Goal: Task Accomplishment & Management: Use online tool/utility

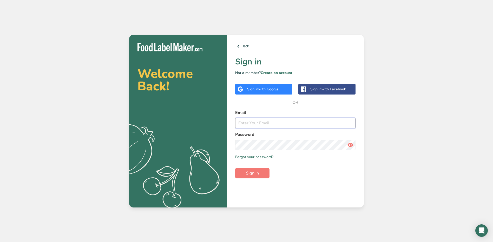
click at [293, 124] on input "email" at bounding box center [295, 123] width 120 height 10
type input "[EMAIL_ADDRESS][PERSON_NAME][DOMAIN_NAME]"
click at [235, 168] on button "Sign in" at bounding box center [252, 173] width 34 height 10
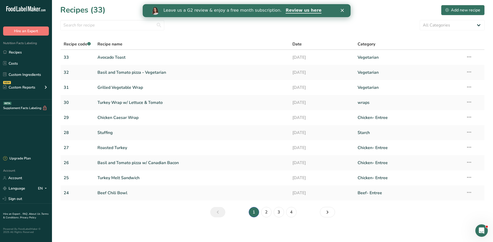
scroll to position [0, 0]
click at [287, 12] on link "Review us here" at bounding box center [304, 11] width 36 height 6
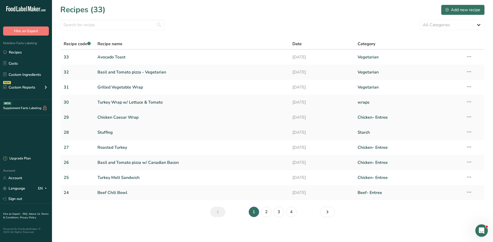
click at [125, 119] on link "Chicken Caesar Wrap" at bounding box center [192, 117] width 189 height 11
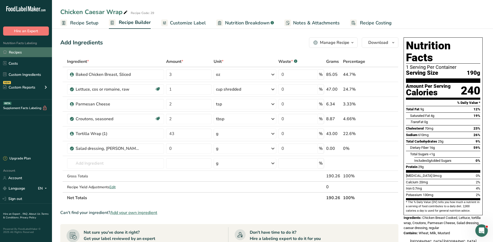
click at [21, 53] on link "Recipes" at bounding box center [26, 52] width 52 height 10
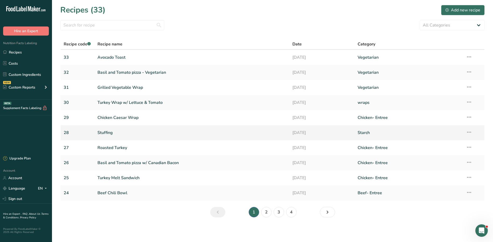
click at [109, 131] on link "Stuffing" at bounding box center [192, 132] width 189 height 11
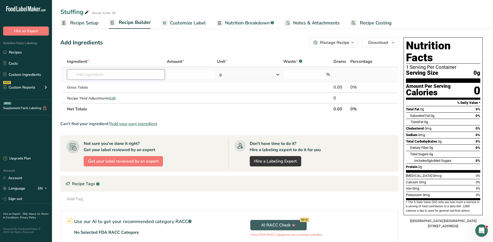
click at [107, 74] on input "text" at bounding box center [116, 74] width 98 height 10
click at [79, 11] on div "Stuffing" at bounding box center [75, 11] width 30 height 9
click at [60, 11] on input "Stuffing" at bounding box center [259, 11] width 399 height 9
click at [120, 12] on input "Cornbread Stuffing" at bounding box center [259, 11] width 399 height 9
type input "Cornbread Stuffing Mix"
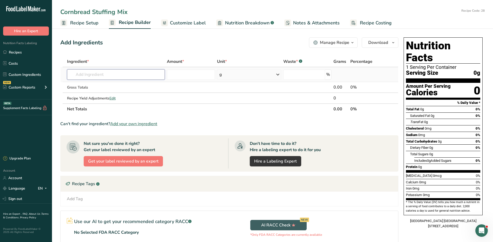
click at [115, 74] on input "text" at bounding box center [116, 74] width 98 height 10
drag, startPoint x: 114, startPoint y: 72, endPoint x: 91, endPoint y: 72, distance: 23.4
click at [91, 72] on input "text" at bounding box center [116, 74] width 98 height 10
type input "stuffop"
click at [102, 93] on div "Add your own ingredient" at bounding box center [115, 93] width 89 height 5
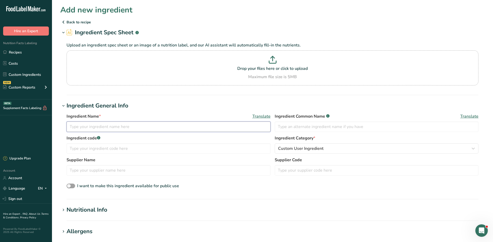
click at [99, 128] on input "text" at bounding box center [169, 127] width 204 height 10
type input "S"
type input "Classic Cornbread Stuffing Mix"
click at [99, 150] on input "text" at bounding box center [169, 149] width 204 height 10
type input "85497"
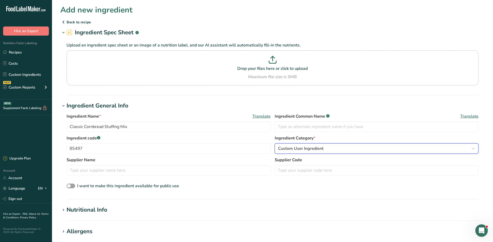
click at [299, 149] on span "Custom User Ingredient" at bounding box center [301, 149] width 46 height 6
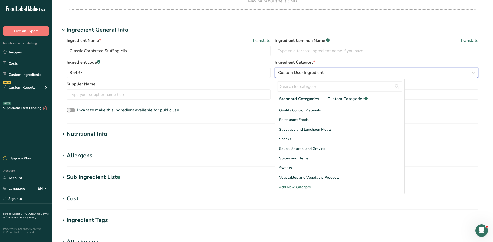
scroll to position [78, 0]
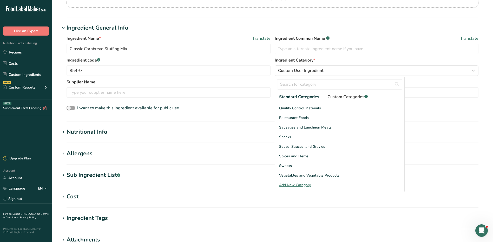
click at [340, 98] on span "Custom Categories .a-a{fill:#347362;}.b-a{fill:#fff;}" at bounding box center [348, 97] width 40 height 6
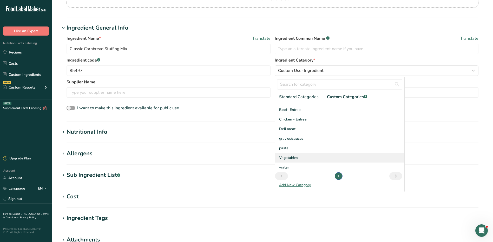
scroll to position [9, 0]
click at [288, 186] on div "Add New Category" at bounding box center [340, 185] width 130 height 5
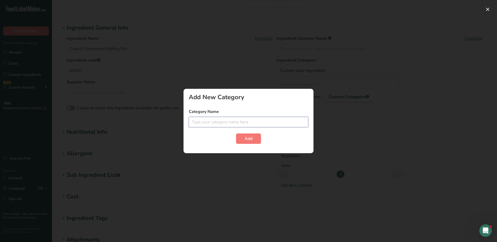
click at [247, 122] on input "text" at bounding box center [249, 122] width 120 height 10
type input "Starch"
click at [245, 139] on span "Add" at bounding box center [249, 139] width 8 height 6
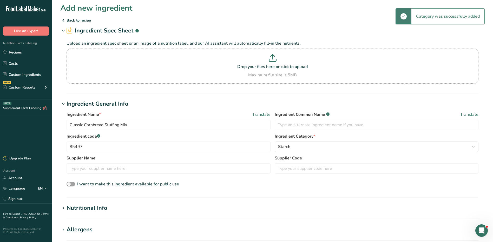
scroll to position [0, 0]
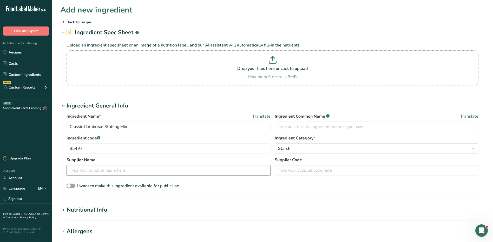
click at [169, 170] on input "text" at bounding box center [169, 170] width 204 height 10
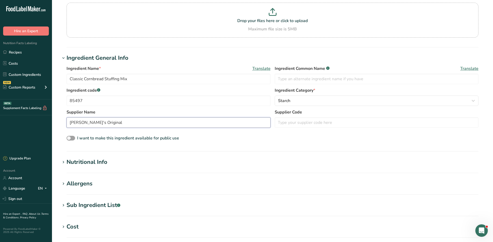
scroll to position [52, 0]
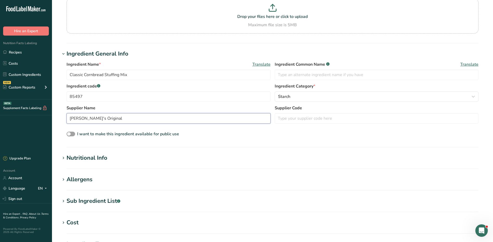
type input "[PERSON_NAME]'s Original"
click at [83, 153] on section "Add new ingredient Back to recipe Ingredient Spec Sheet .a-a{fill:#347362;}.b-a…" at bounding box center [272, 146] width 441 height 397
click at [64, 158] on icon at bounding box center [63, 158] width 5 height 7
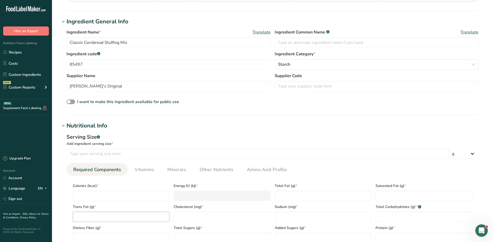
scroll to position [130, 0]
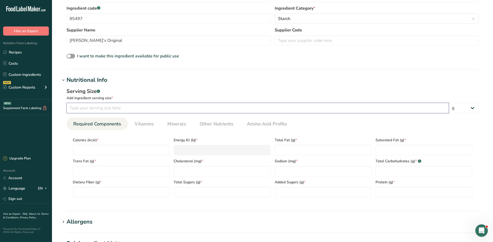
click at [124, 110] on input "number" at bounding box center [258, 108] width 383 height 10
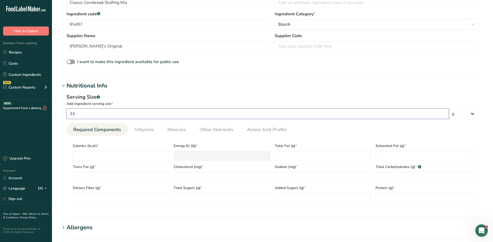
scroll to position [182, 0]
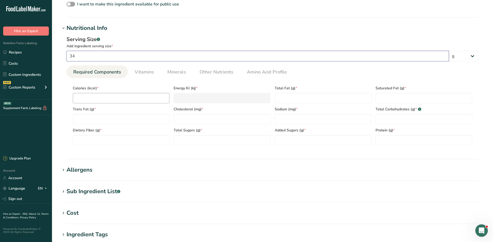
type input "34"
click at [101, 98] on input "number" at bounding box center [121, 98] width 97 height 10
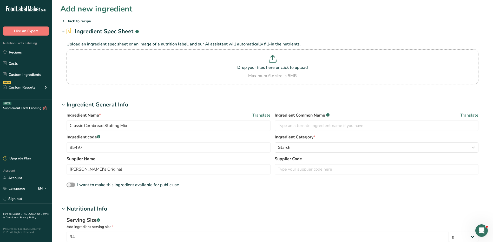
scroll to position [0, 0]
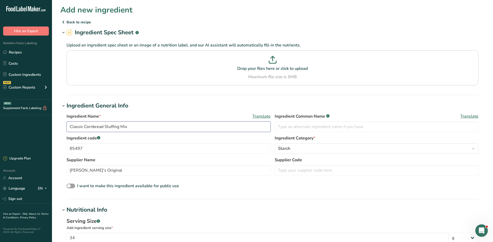
click at [69, 126] on input "Classic Cornbread Stuffing Mix" at bounding box center [169, 127] width 204 height 10
click at [130, 127] on input "Classic Cornbread Stuffing Mix" at bounding box center [169, 127] width 204 height 10
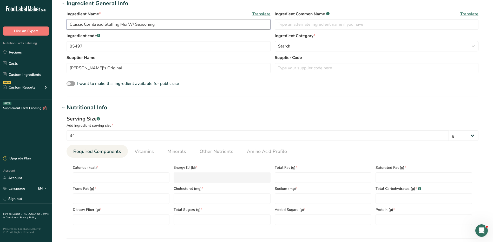
scroll to position [156, 0]
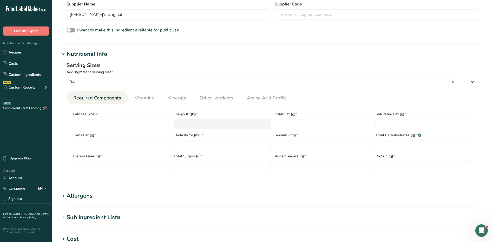
type input "Classic Cornbread Stuffing Mix W/ Seasoning"
click at [129, 119] on div "Calories (kcal) *" at bounding box center [121, 118] width 101 height 21
click at [129, 119] on input "number" at bounding box center [121, 124] width 97 height 10
type input "1"
type KJ "4.2"
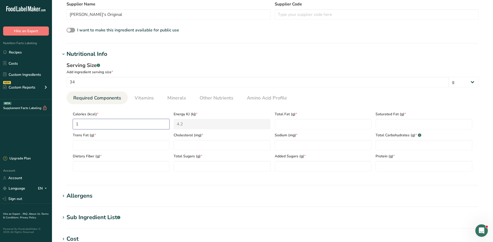
type input "13"
type KJ "54.4"
type input "130"
type KJ "543.9"
type input "130"
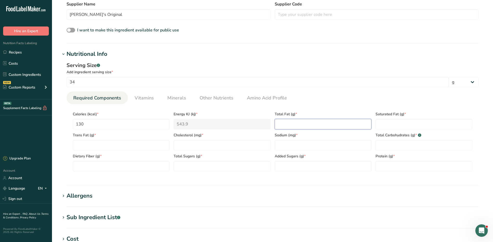
click at [308, 124] on Fat "number" at bounding box center [323, 124] width 97 height 10
type Fat "1.5"
click at [388, 128] on Fat "number" at bounding box center [424, 124] width 97 height 10
type Fat "0.5"
click at [91, 143] on Fat "number" at bounding box center [121, 145] width 97 height 10
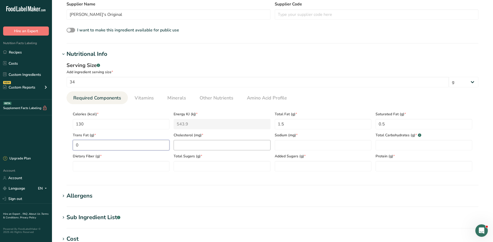
type Fat "0"
click at [190, 145] on input "number" at bounding box center [222, 145] width 97 height 10
type input "0"
click at [288, 147] on input "number" at bounding box center [323, 145] width 97 height 10
type input "690"
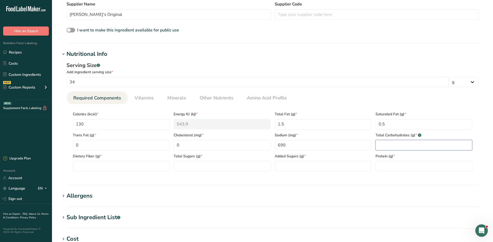
click at [403, 145] on Carbohydrates "number" at bounding box center [424, 145] width 97 height 10
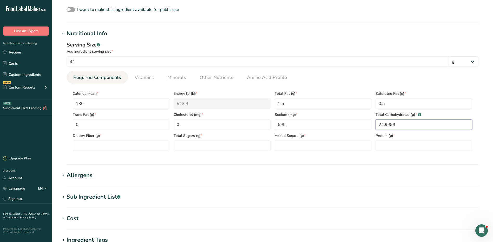
scroll to position [182, 0]
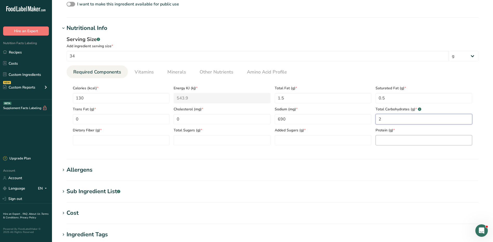
type Carbohydrates "25"
click at [118, 140] on Fiber "number" at bounding box center [121, 140] width 97 height 10
type Fiber "1"
click at [184, 143] on Sugars "number" at bounding box center [222, 140] width 97 height 10
type Sugars "2"
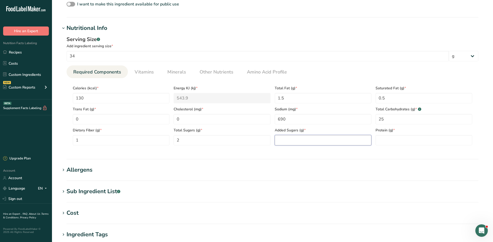
click at [296, 144] on Sugars "number" at bounding box center [323, 140] width 97 height 10
type Sugars "1"
click at [389, 138] on input "number" at bounding box center [424, 140] width 97 height 10
type input "4"
click at [86, 171] on div "Allergens" at bounding box center [80, 170] width 26 height 9
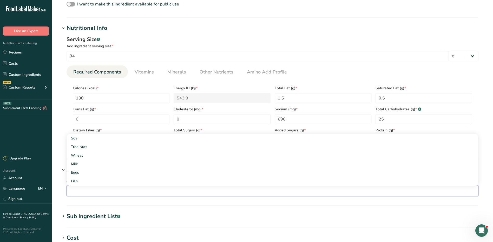
click at [99, 190] on input "text" at bounding box center [273, 191] width 412 height 8
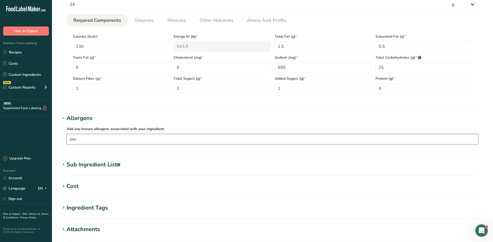
scroll to position [234, 0]
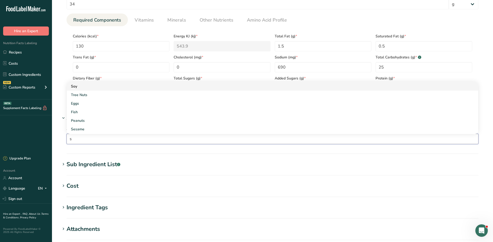
type input "s"
click at [85, 86] on div "Soy" at bounding box center [268, 86] width 395 height 5
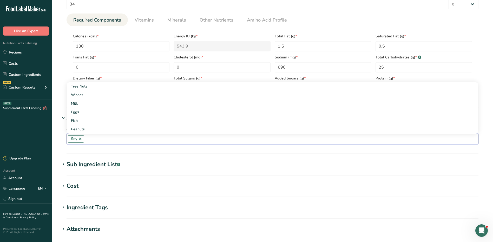
click at [100, 140] on input "text" at bounding box center [281, 139] width 395 height 8
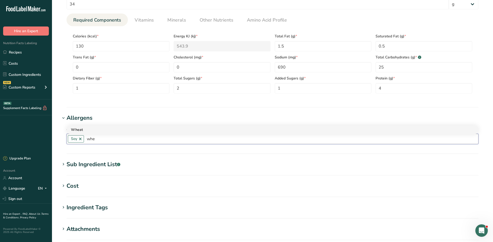
type input "whe"
click at [83, 130] on div "Wheat" at bounding box center [268, 129] width 395 height 5
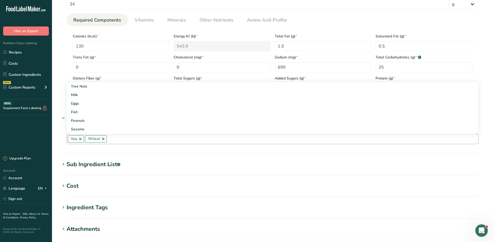
click at [59, 142] on section "Add new ingredient Back to recipe Ingredient Spec Sheet .a-a{fill:#347362;}.b-a…" at bounding box center [272, 37] width 441 height 542
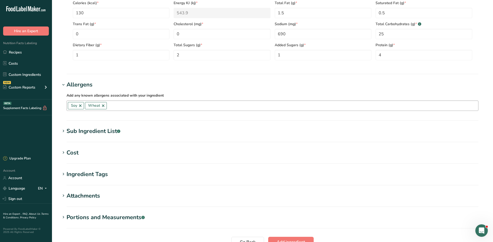
scroll to position [317, 0]
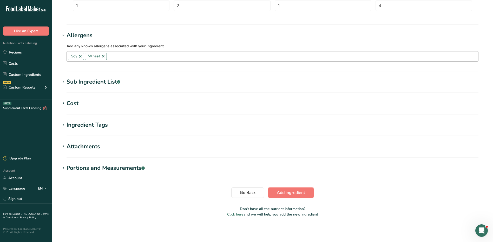
click at [292, 197] on button "Add ingredient" at bounding box center [291, 193] width 46 height 10
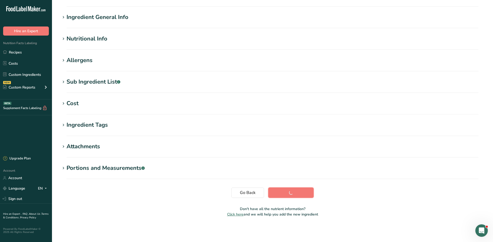
scroll to position [37, 0]
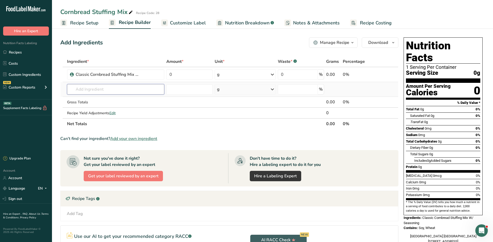
click at [91, 89] on input "text" at bounding box center [116, 89] width 98 height 10
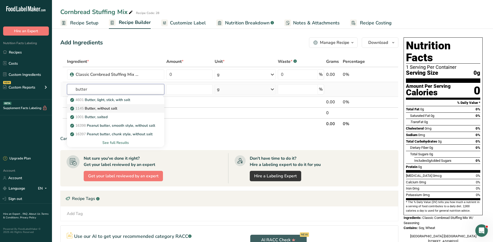
type input "butter"
click at [121, 111] on div "1145 Butter, without salt" at bounding box center [111, 108] width 81 height 5
type input "Butter, without salt"
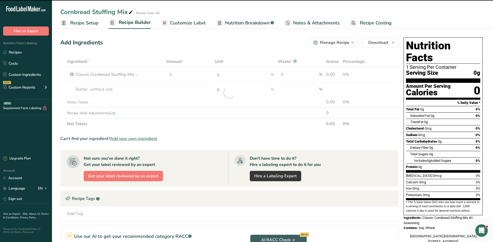
type input "0"
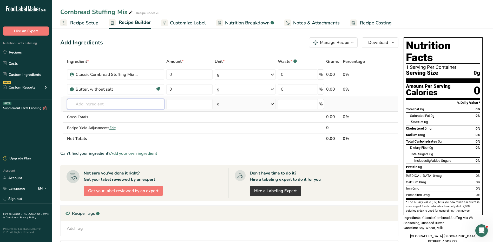
click at [102, 107] on input "text" at bounding box center [116, 104] width 98 height 10
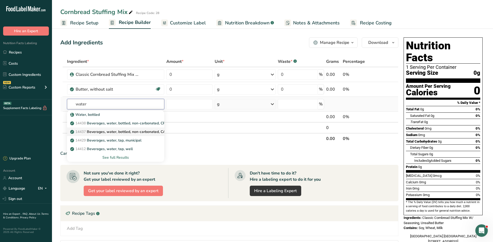
scroll to position [52, 0]
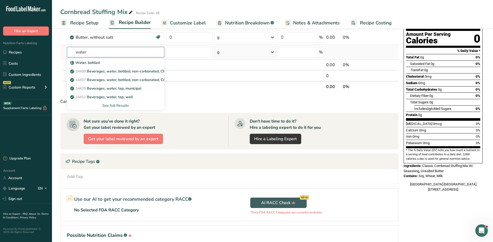
type input "water"
click at [119, 105] on div "See full Results" at bounding box center [115, 105] width 89 height 5
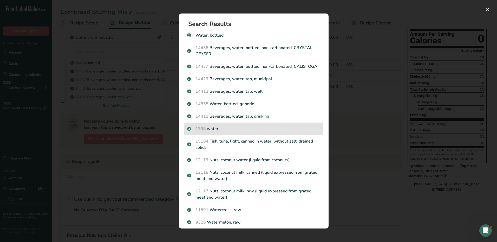
click at [212, 132] on p "1398 water" at bounding box center [253, 129] width 133 height 6
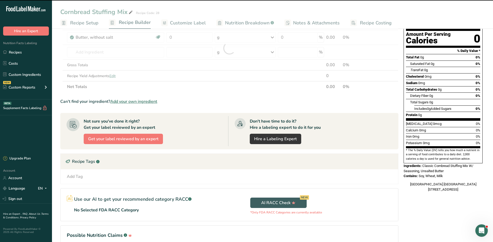
type input "0"
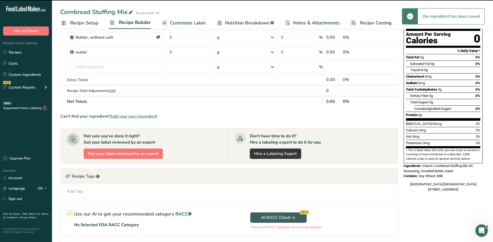
scroll to position [0, 0]
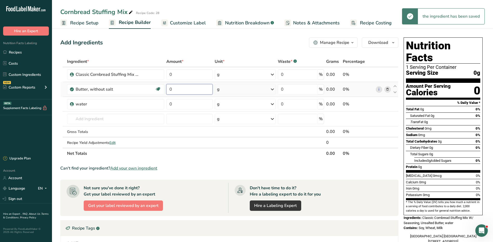
click at [185, 87] on input "0" at bounding box center [189, 89] width 46 height 10
click at [252, 88] on div "Ingredient * Amount * Unit * Waste * .a-a{fill:#347362;}.b-a{fill:#fff;} Grams …" at bounding box center [229, 107] width 338 height 103
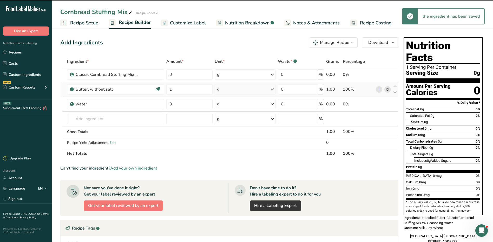
click at [252, 88] on div "g" at bounding box center [245, 89] width 61 height 10
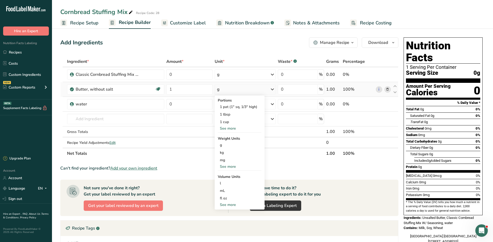
click at [232, 126] on div "See more" at bounding box center [240, 128] width 44 height 5
click at [225, 173] on div "See more" at bounding box center [240, 174] width 44 height 5
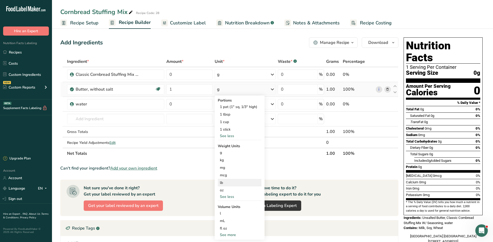
click at [229, 183] on div "lb" at bounding box center [240, 183] width 44 height 8
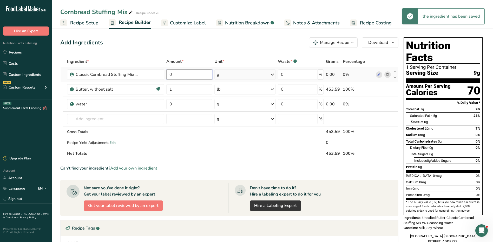
click at [184, 74] on input "0" at bounding box center [189, 74] width 46 height 10
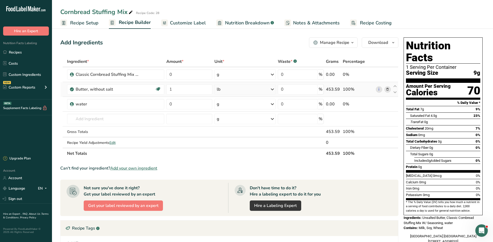
click at [387, 88] on div "Ingredient * Amount * Unit * Waste * .a-a{fill:#347362;}.b-a{fill:#fff;} Grams …" at bounding box center [229, 107] width 338 height 103
click at [389, 89] on icon at bounding box center [388, 89] width 4 height 5
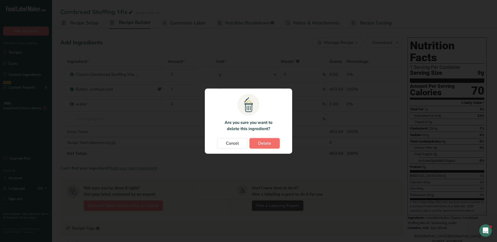
click at [267, 141] on span "Delete" at bounding box center [264, 143] width 13 height 6
type input "0"
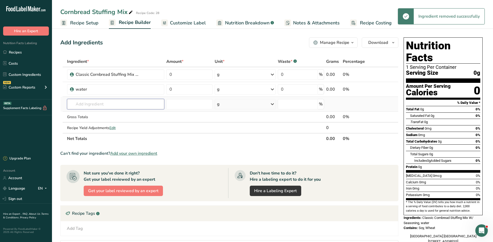
click at [93, 104] on input "text" at bounding box center [116, 104] width 98 height 10
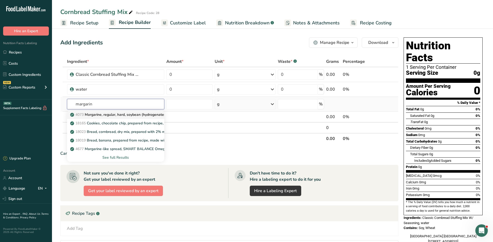
type input "margarin"
click at [147, 115] on p "4073 Margarine, regular, hard, soybean (hydrogenated)" at bounding box center [119, 114] width 96 height 5
type input "Margarine, regular, hard, soybean (hydrogenated)"
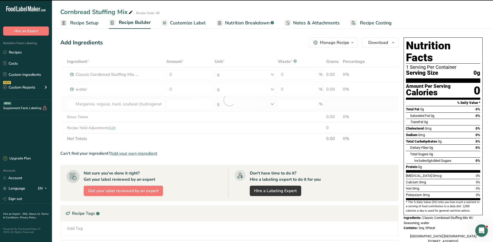
type input "0"
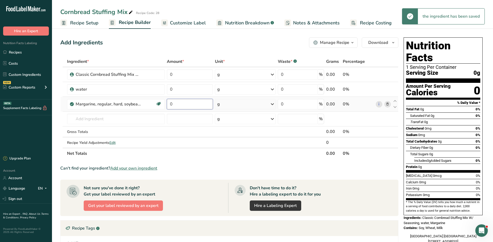
click at [194, 107] on input "0" at bounding box center [190, 104] width 46 height 10
type input "1"
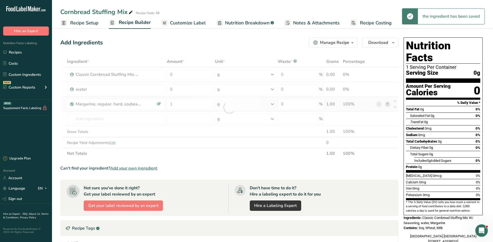
click at [266, 105] on div "Ingredient * Amount * Unit * Waste * .a-a{fill:#347362;}.b-a{fill:#fff;} Grams …" at bounding box center [229, 107] width 338 height 103
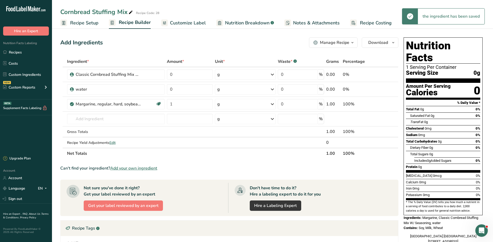
click at [266, 105] on div "g" at bounding box center [245, 104] width 61 height 10
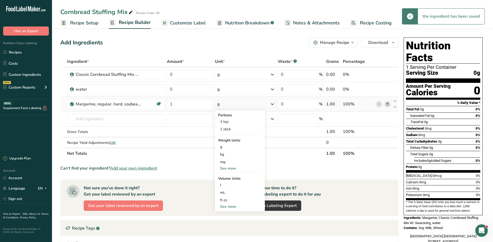
click at [229, 167] on div "See more" at bounding box center [240, 168] width 44 height 5
click at [234, 178] on div "lb" at bounding box center [240, 177] width 44 height 8
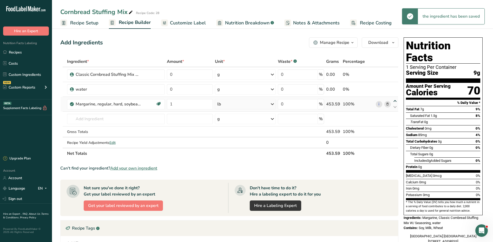
click at [396, 101] on icon at bounding box center [395, 101] width 6 height 4
type input "1"
type input "0"
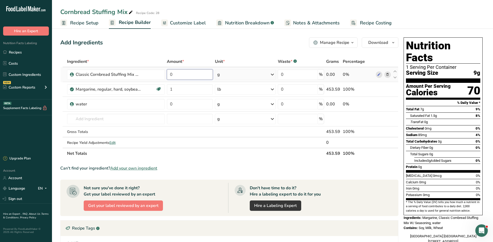
click at [193, 75] on input "0" at bounding box center [190, 74] width 46 height 10
type input "56"
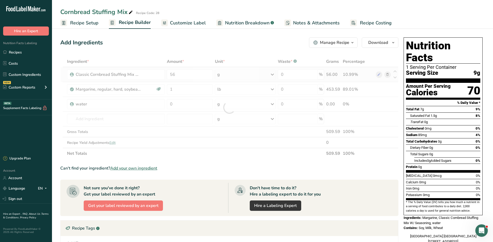
click at [243, 76] on div "Ingredient * Amount * Unit * Waste * .a-a{fill:#347362;}.b-a{fill:#fff;} Grams …" at bounding box center [229, 107] width 338 height 103
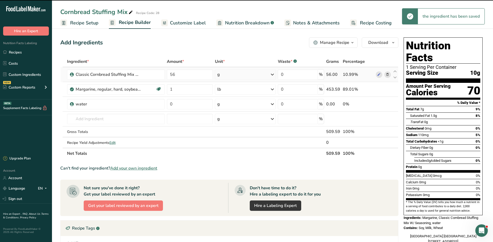
click at [243, 76] on div "g" at bounding box center [245, 74] width 61 height 10
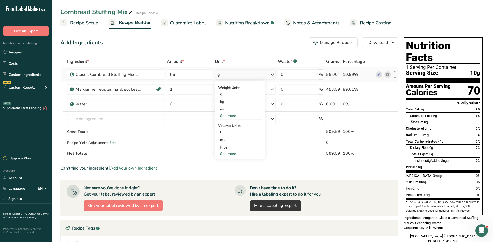
click at [230, 116] on div "See more" at bounding box center [240, 115] width 44 height 5
click at [226, 131] on div "oz" at bounding box center [240, 132] width 44 height 8
click at [87, 21] on span "Recipe Setup" at bounding box center [84, 23] width 28 height 7
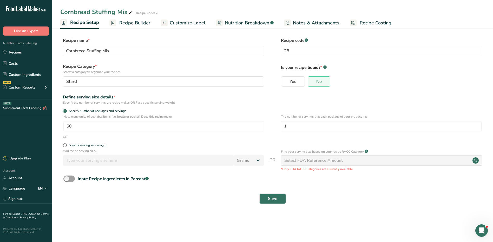
click at [137, 21] on span "Recipe Builder" at bounding box center [134, 23] width 31 height 7
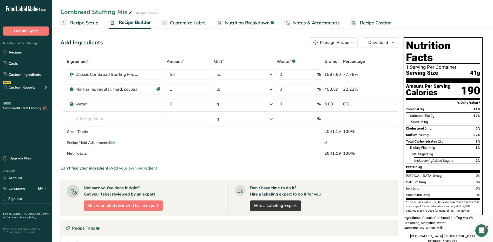
click at [79, 25] on span "Recipe Setup" at bounding box center [84, 23] width 28 height 7
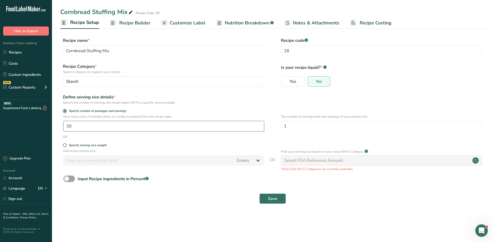
click at [85, 131] on input "50" at bounding box center [163, 126] width 201 height 10
type input "1"
click at [306, 127] on input "1" at bounding box center [381, 126] width 201 height 10
click at [95, 130] on input "50" at bounding box center [163, 126] width 201 height 10
type input "1"
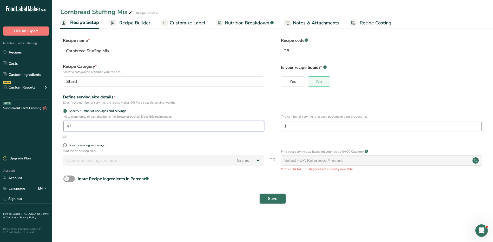
type input "47"
click at [319, 130] on input "1" at bounding box center [381, 126] width 201 height 10
click at [281, 199] on button "Save" at bounding box center [273, 199] width 27 height 10
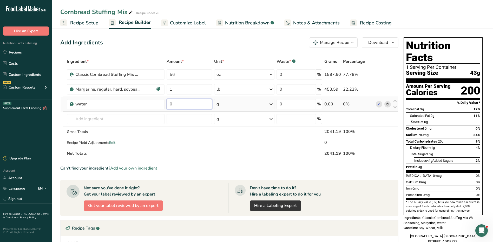
click at [190, 108] on input "0" at bounding box center [190, 104] width 46 height 10
type input "2.5"
click at [237, 102] on div "Ingredient * Amount * Unit * Waste * .a-a{fill:#347362;}.b-a{fill:#fff;} Grams …" at bounding box center [229, 107] width 338 height 103
click at [237, 103] on div "g" at bounding box center [244, 104] width 60 height 10
click at [229, 182] on div "See more" at bounding box center [239, 183] width 44 height 5
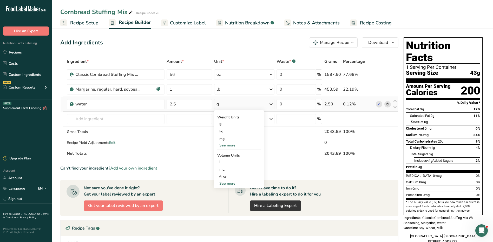
select select "22"
click at [228, 208] on div "qt" at bounding box center [239, 207] width 40 height 5
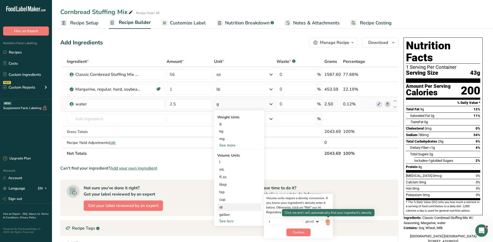
click at [327, 221] on img at bounding box center [328, 222] width 6 height 9
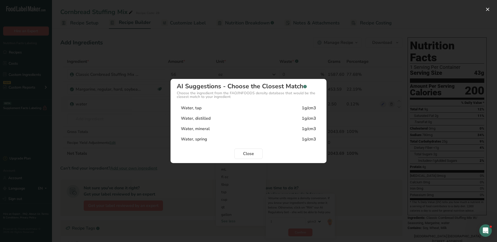
click at [207, 109] on div "Water, tap 1g/cm3" at bounding box center [249, 108] width 144 height 10
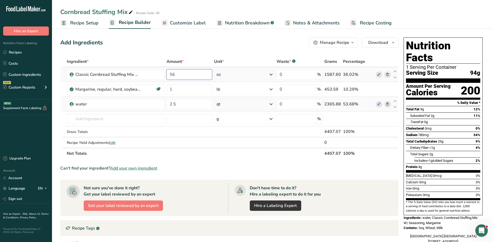
click at [176, 73] on input "56" at bounding box center [190, 74] width 46 height 10
click at [216, 48] on div "Add Ingredients Manage Recipe Delete Recipe Duplicate Recipe Scale Recipe Save …" at bounding box center [230, 182] width 341 height 294
click at [346, 40] on div "Manage Recipe" at bounding box center [334, 43] width 29 height 6
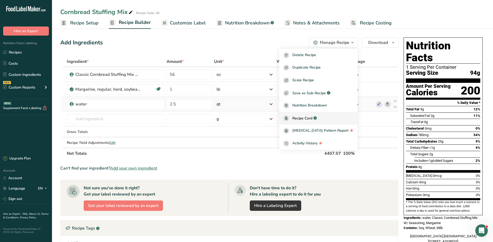
click at [313, 116] on span "Recipe Card" at bounding box center [303, 118] width 20 height 5
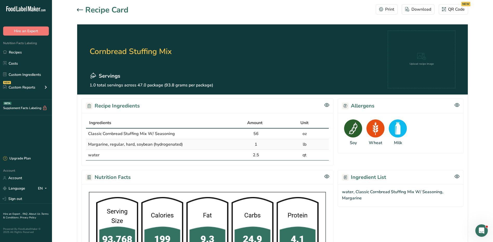
drag, startPoint x: 87, startPoint y: 121, endPoint x: 315, endPoint y: 159, distance: 231.0
click at [315, 159] on table "Ingredients Amount Unit Classic Cornbread Stuffing Mix W/ Seasoning 56 oz Marga…" at bounding box center [207, 139] width 243 height 43
copy table "Ingredients Amount Unit Classic Cornbread Stuffing Mix W/ Seasoning 56 oz Marga…"
click at [203, 118] on th "Ingredients" at bounding box center [159, 123] width 146 height 11
click at [78, 9] on icon at bounding box center [80, 9] width 6 height 3
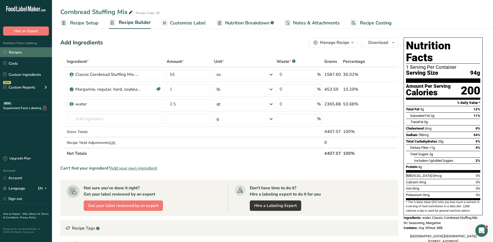
click at [31, 55] on link "Recipes" at bounding box center [26, 52] width 52 height 10
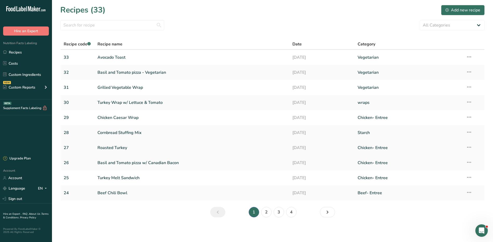
click at [114, 148] on link "Roasted Turkey" at bounding box center [192, 148] width 189 height 11
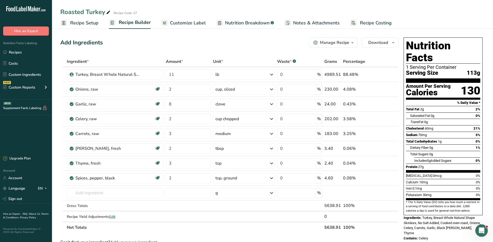
click at [340, 42] on div "Manage Recipe" at bounding box center [334, 43] width 29 height 6
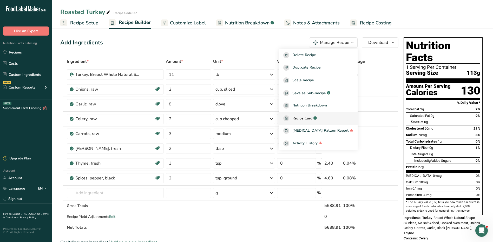
click at [313, 120] on span "Recipe Card" at bounding box center [303, 118] width 20 height 5
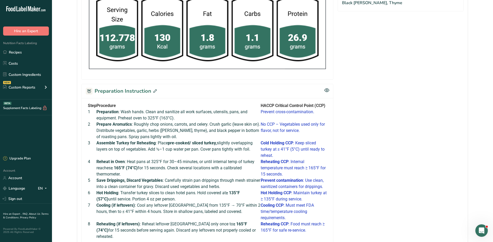
scroll to position [312, 0]
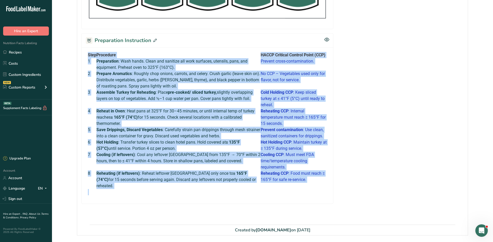
drag, startPoint x: 86, startPoint y: 51, endPoint x: 299, endPoint y: 183, distance: 250.4
click at [299, 183] on div "Step Procedure HACCP Critical Control Point (CCP) 1 Preparation : Wash hands. C…" at bounding box center [207, 126] width 252 height 157
copy tbody "Lore Ipsumdolo SITAM Consecte Adipisc Elits (DOE) 8 Temporincid : Utla etdol. M…"
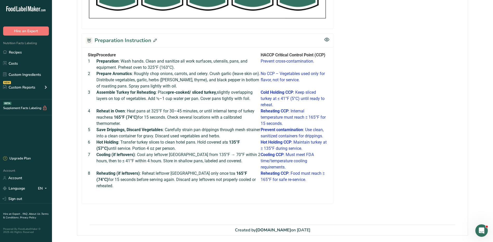
click at [81, 42] on div "Recipe Ingredients Ingredients Amount Unit Turkey, Breast Whole Natural Shape S…" at bounding box center [272, 4] width 391 height 442
click at [11, 53] on link "Recipes" at bounding box center [26, 52] width 52 height 10
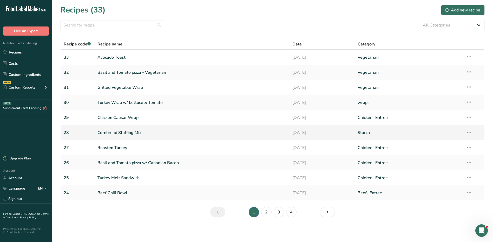
click at [125, 134] on link "Cornbread Stuffing Mix" at bounding box center [192, 132] width 189 height 11
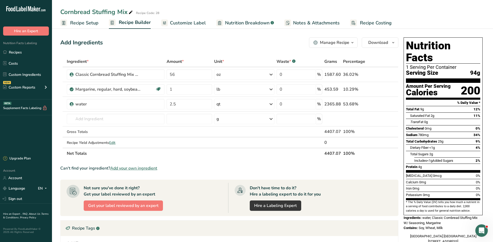
click at [331, 44] on div "Manage Recipe" at bounding box center [334, 43] width 29 height 6
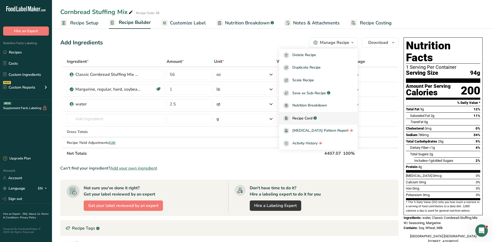
click at [313, 117] on span "Recipe Card" at bounding box center [303, 118] width 20 height 5
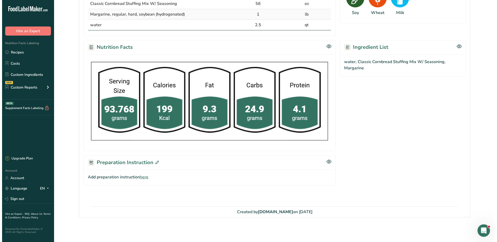
scroll to position [131, 0]
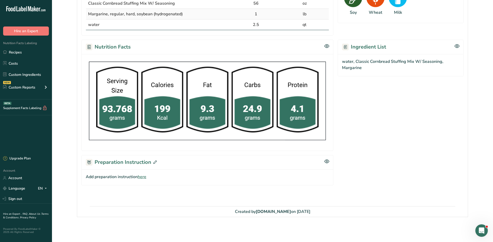
click at [153, 162] on icon at bounding box center [154, 162] width 3 height 3
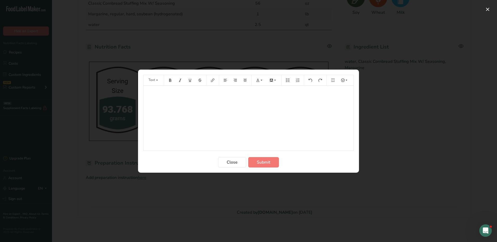
click at [201, 123] on div "﻿" at bounding box center [249, 118] width 210 height 65
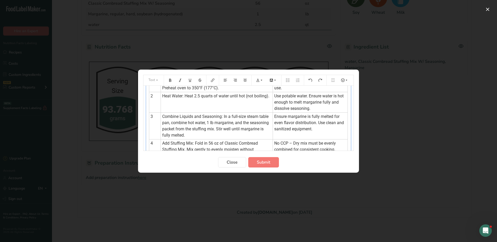
scroll to position [0, 0]
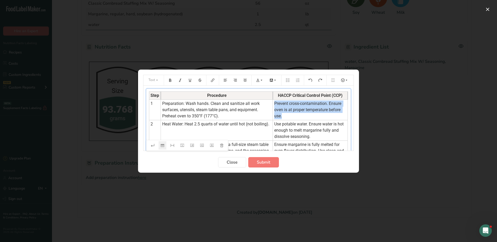
drag, startPoint x: 282, startPoint y: 115, endPoint x: 272, endPoint y: 105, distance: 14.7
click at [273, 105] on td "Prevent cross-contamination. Ensure oven is at proper temperature before use." at bounding box center [310, 110] width 75 height 21
click at [261, 78] on button "Preparation instructions modal" at bounding box center [259, 80] width 11 height 8
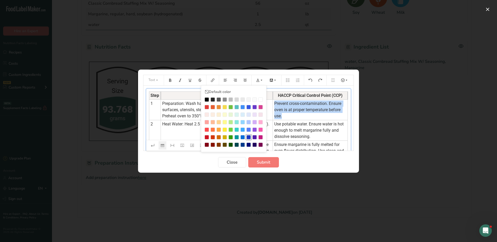
click at [250, 137] on div "Preparation instructions modal" at bounding box center [249, 137] width 4 height 4
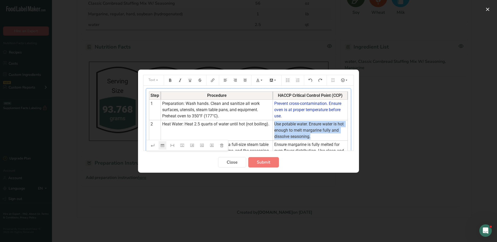
drag, startPoint x: 314, startPoint y: 140, endPoint x: 271, endPoint y: 123, distance: 46.0
click at [273, 123] on td "Use potable water. Ensure water is hot enough to melt margarine fully and disso…" at bounding box center [310, 130] width 75 height 21
click at [261, 81] on icon "Preparation instructions modal" at bounding box center [262, 81] width 4 height 4
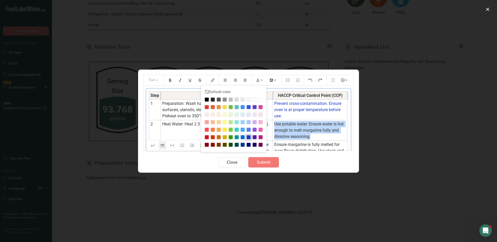
click at [249, 137] on div "Preparation instructions modal" at bounding box center [249, 137] width 4 height 4
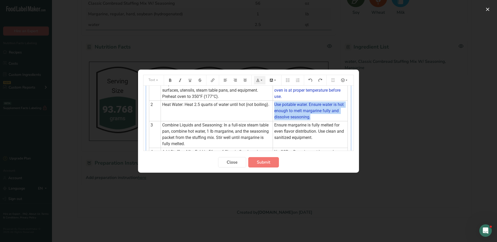
scroll to position [52, 0]
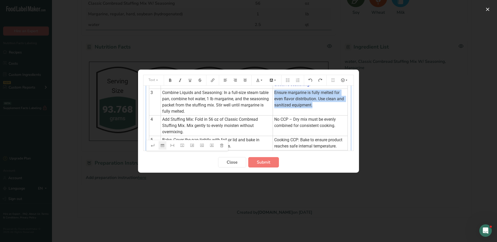
drag, startPoint x: 315, startPoint y: 106, endPoint x: 272, endPoint y: 93, distance: 45.6
click at [273, 93] on td "Ensure margarine is fully melted for even flavor distribution. Use clean and sa…" at bounding box center [310, 102] width 75 height 27
click at [258, 78] on button "Preparation instructions modal" at bounding box center [259, 80] width 11 height 8
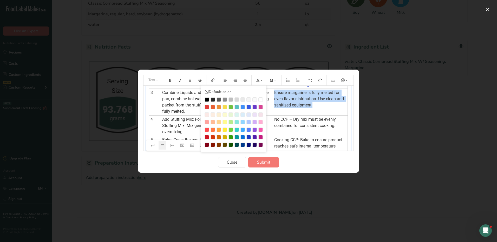
click at [248, 137] on div "Preparation instructions modal" at bounding box center [249, 137] width 4 height 4
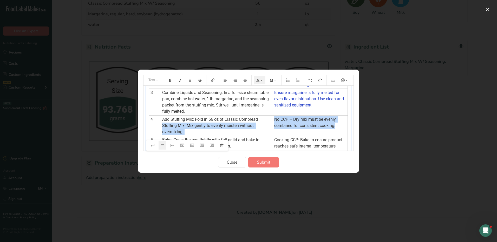
drag, startPoint x: 335, startPoint y: 127, endPoint x: 269, endPoint y: 120, distance: 65.7
click at [269, 120] on tr "4 Add Stuffing Mix: Fold in 56 oz of Classic Cornbread Stuffing Mix. Mix gently…" at bounding box center [248, 125] width 199 height 21
drag, startPoint x: 269, startPoint y: 120, endPoint x: 279, endPoint y: 125, distance: 11.2
click at [278, 125] on span "No CCP – Dry mix must be evenly combined for consistent cooking." at bounding box center [305, 122] width 63 height 11
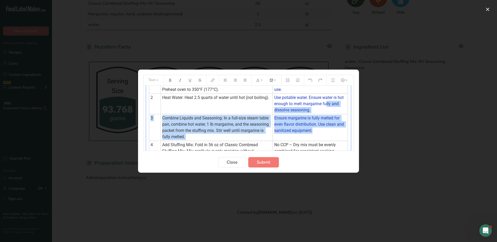
scroll to position [0, 0]
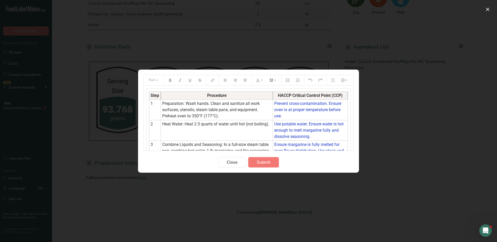
drag, startPoint x: 334, startPoint y: 125, endPoint x: 304, endPoint y: 125, distance: 29.6
click at [303, 122] on tbody "Step Procedure HACCP Critical Control Point (CCP) 1 Preparation: Wash hands. Cl…" at bounding box center [248, 191] width 199 height 199
drag, startPoint x: 335, startPoint y: 127, endPoint x: 302, endPoint y: 126, distance: 32.5
click at [302, 126] on tbody "Step Procedure HACCP Critical Control Point (CCP) 1 Preparation: Wash hands. Cl…" at bounding box center [248, 191] width 199 height 199
drag, startPoint x: 272, startPoint y: 119, endPoint x: 288, endPoint y: 122, distance: 16.6
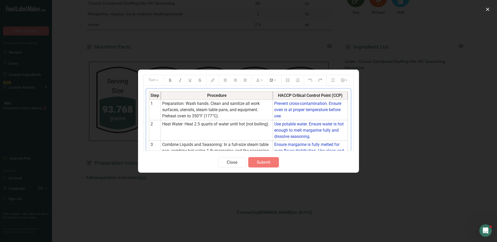
click at [288, 122] on tbody "Step Procedure HACCP Critical Control Point (CCP) 1 Preparation: Wash hands. Cl…" at bounding box center [248, 191] width 199 height 199
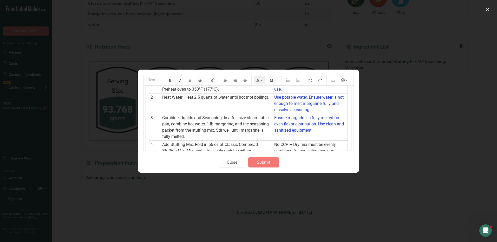
scroll to position [52, 0]
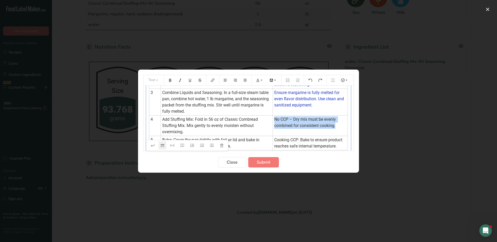
drag, startPoint x: 272, startPoint y: 119, endPoint x: 334, endPoint y: 128, distance: 63.0
click at [334, 128] on td "No CCP – Dry mix must be evenly combined for consistent cooking." at bounding box center [310, 125] width 75 height 21
click at [258, 81] on icon "Preparation instructions modal" at bounding box center [258, 81] width 4 height 4
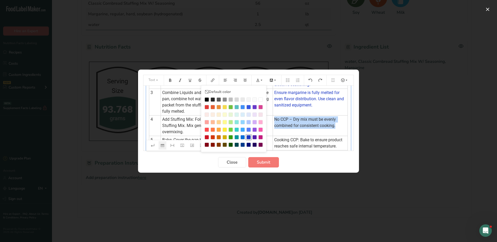
click at [248, 138] on div "Preparation instructions modal" at bounding box center [249, 137] width 4 height 4
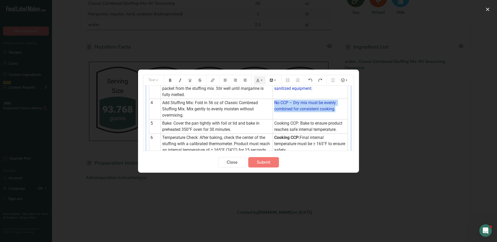
scroll to position [78, 0]
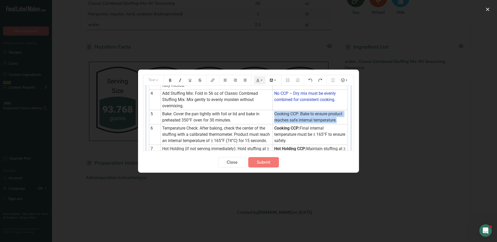
drag, startPoint x: 272, startPoint y: 114, endPoint x: 335, endPoint y: 119, distance: 63.7
click at [335, 119] on td "Cooking CCP: Bake to ensure product reaches safe internal temperature." at bounding box center [310, 117] width 75 height 14
click at [261, 82] on icon "Preparation instructions modal" at bounding box center [262, 81] width 4 height 4
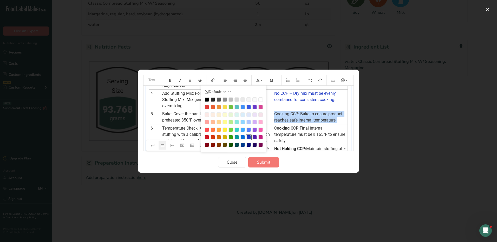
click at [248, 139] on div "Preparation instructions modal" at bounding box center [249, 137] width 4 height 4
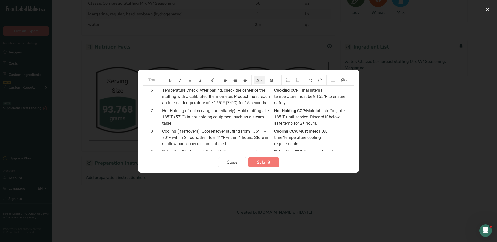
scroll to position [104, 0]
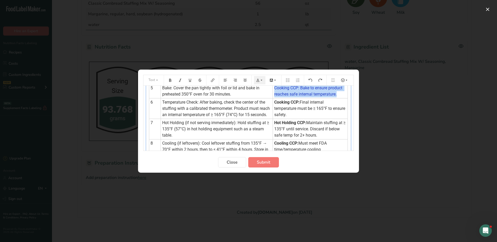
drag, startPoint x: 272, startPoint y: 102, endPoint x: 303, endPoint y: 113, distance: 33.7
click at [303, 113] on td "Cooking CCP: Final internal temperature must be ≥ 165°F to ensure safety." at bounding box center [310, 108] width 75 height 21
click at [262, 81] on icon "Preparation instructions modal" at bounding box center [262, 81] width 4 height 4
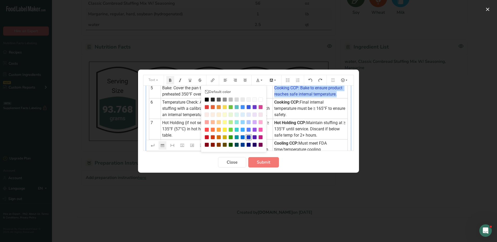
click at [249, 136] on div "Preparation instructions modal" at bounding box center [249, 137] width 4 height 4
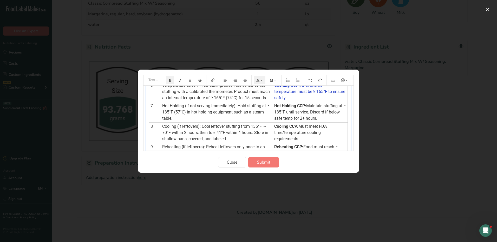
scroll to position [130, 0]
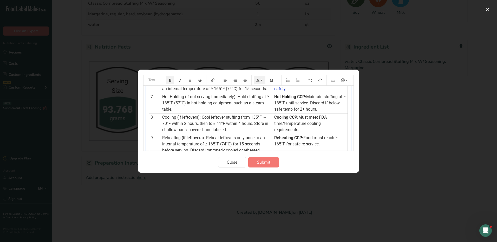
drag, startPoint x: 272, startPoint y: 103, endPoint x: 317, endPoint y: 114, distance: 46.5
click at [317, 113] on td "Hot Holding CCP: Maintain stuffing at ≥ 135°F until service. Discard if below s…" at bounding box center [310, 103] width 75 height 21
click at [257, 80] on icon "Preparation instructions modal" at bounding box center [258, 81] width 4 height 4
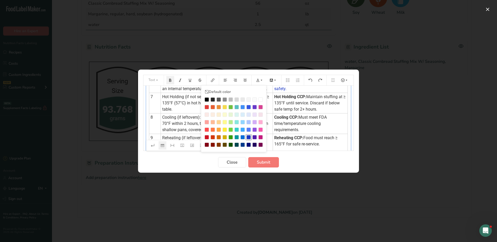
click at [249, 137] on div "Preparation instructions modal" at bounding box center [249, 137] width 4 height 4
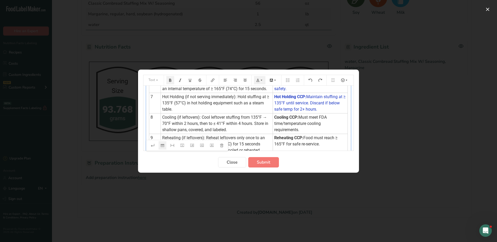
scroll to position [156, 0]
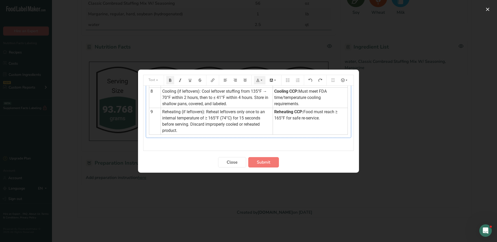
click at [245, 100] on span "Cooling (if leftovers): Cool leftover stuffing from 135°F → 70°F within 2 hours…" at bounding box center [215, 97] width 107 height 17
click at [243, 108] on td "Cooling (if leftovers): Cool leftover stuffing from 135°F → 70°F within 2 hours…" at bounding box center [217, 97] width 112 height 21
drag, startPoint x: 243, startPoint y: 111, endPoint x: 193, endPoint y: 146, distance: 60.7
click at [193, 146] on icon "Preparation instructions modal" at bounding box center [192, 146] width 4 height 4
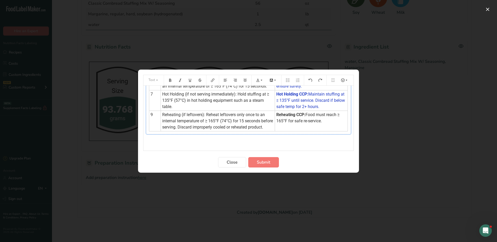
scroll to position [151, 0]
click at [260, 126] on td "Reheating (if leftovers): Reheat leftovers only once to an internal temperature…" at bounding box center [218, 121] width 114 height 21
click at [192, 141] on icon "Preparation instructions modal" at bounding box center [192, 140] width 4 height 3
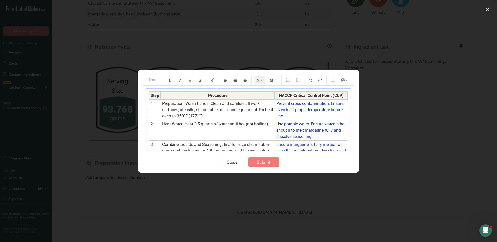
scroll to position [26, 0]
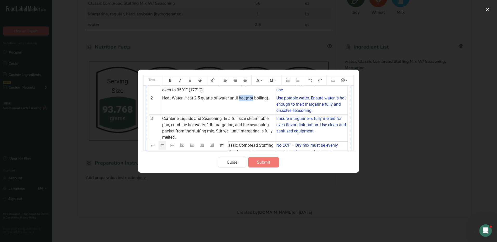
drag, startPoint x: 255, startPoint y: 98, endPoint x: 240, endPoint y: 100, distance: 14.6
click at [240, 100] on span "Heat Water: Heat 2.5 quarts of water until hot (not boiling)." at bounding box center [215, 98] width 107 height 5
click at [255, 97] on span "Heat Water: Heat 2.5 quarts of water until boiling)." at bounding box center [208, 98] width 93 height 5
click at [249, 111] on td "Heat Water: Heat 2.5 quarts of water until boiling." at bounding box center [218, 104] width 114 height 21
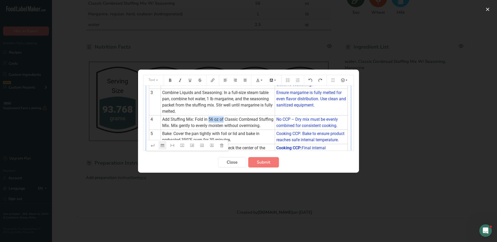
drag, startPoint x: 223, startPoint y: 118, endPoint x: 208, endPoint y: 118, distance: 14.6
click at [208, 118] on span "Add Stuffing Mix: Fold in 56 oz of Classic Cornbread Stuffing Mix. Mix gently t…" at bounding box center [218, 122] width 112 height 11
drag, startPoint x: 223, startPoint y: 119, endPoint x: 209, endPoint y: 122, distance: 14.0
click at [209, 122] on td "Add Stuffing Mix: Fold in Classic Cornbread Stuffing Mix. Mix gently to evenly …" at bounding box center [218, 122] width 114 height 14
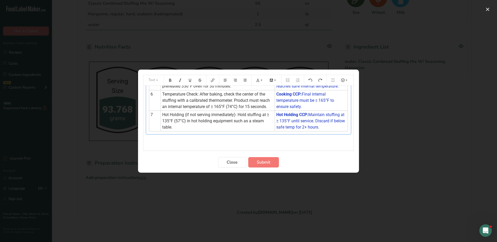
scroll to position [118, 0]
click at [263, 163] on span "Submit" at bounding box center [264, 162] width 14 height 6
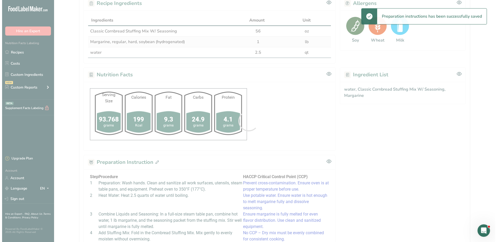
scroll to position [224, 0]
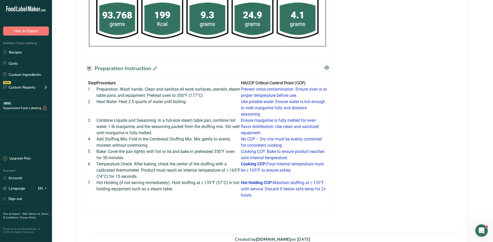
click at [154, 67] on icon at bounding box center [154, 68] width 3 height 3
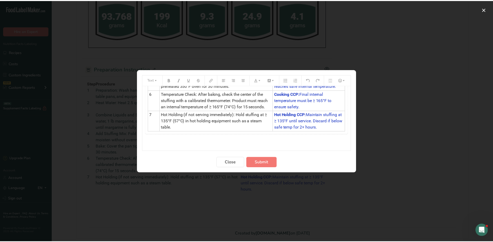
scroll to position [0, 0]
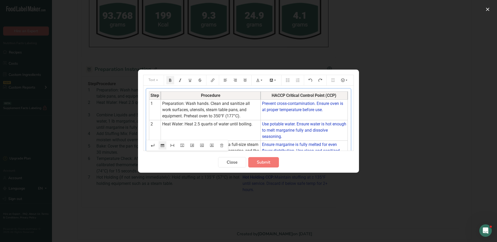
drag, startPoint x: 272, startPoint y: 95, endPoint x: 260, endPoint y: 95, distance: 11.5
click at [260, 95] on th "Procedure" at bounding box center [211, 96] width 100 height 8
click at [266, 161] on span "Submit" at bounding box center [264, 162] width 14 height 6
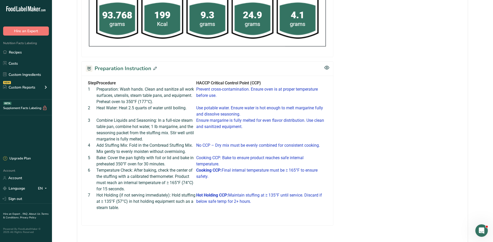
click at [153, 70] on icon at bounding box center [154, 68] width 3 height 3
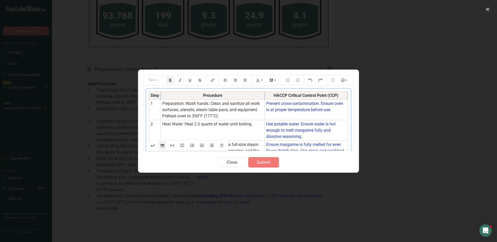
drag, startPoint x: 260, startPoint y: 95, endPoint x: 264, endPoint y: 95, distance: 4.2
click at [264, 95] on th "Procedure" at bounding box center [213, 96] width 104 height 8
click at [263, 161] on span "Submit" at bounding box center [264, 162] width 14 height 6
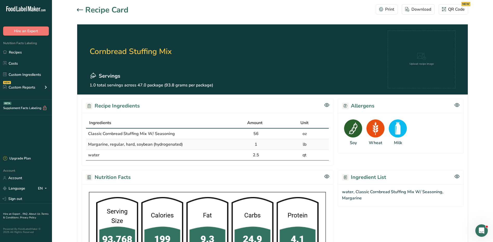
click at [78, 8] on icon at bounding box center [80, 9] width 6 height 3
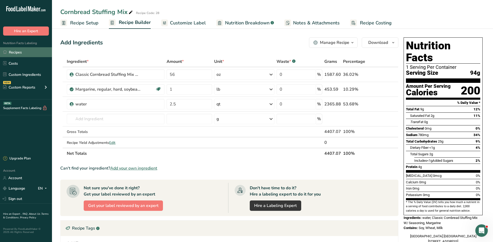
click at [20, 55] on link "Recipes" at bounding box center [26, 52] width 52 height 10
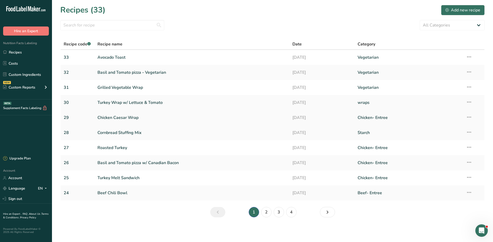
click at [120, 117] on link "Chicken Caesar Wrap" at bounding box center [192, 117] width 189 height 11
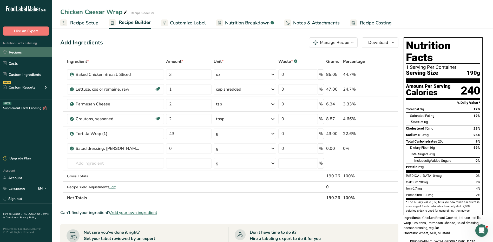
click at [11, 52] on link "Recipes" at bounding box center [26, 52] width 52 height 10
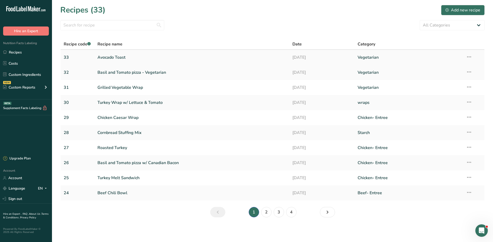
click at [108, 58] on link "Avocado Toast" at bounding box center [192, 57] width 189 height 11
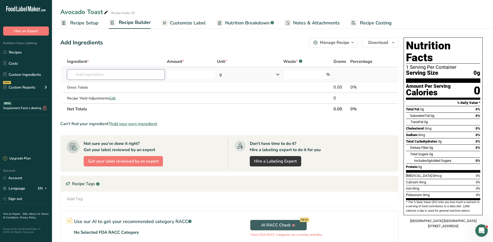
click at [120, 73] on input "text" at bounding box center [116, 74] width 98 height 10
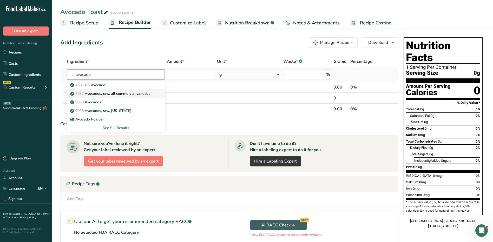
type input "avocado"
click at [126, 94] on p "9037 Avocados, raw, all commercial varieties" at bounding box center [110, 93] width 79 height 5
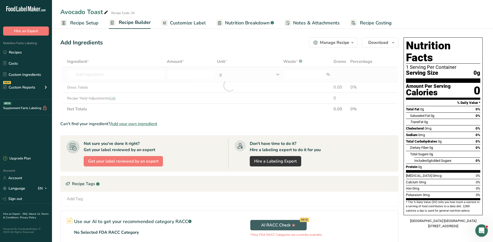
type input "Avocados, raw, all commercial varieties"
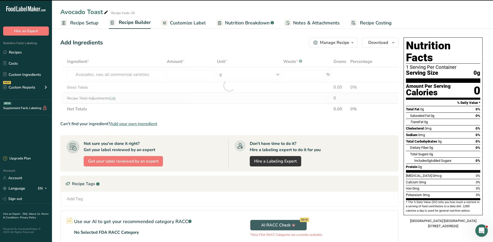
type input "0"
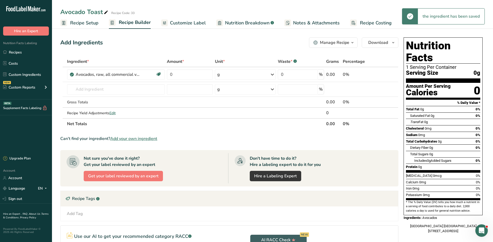
click at [81, 20] on span "Recipe Setup" at bounding box center [84, 23] width 28 height 7
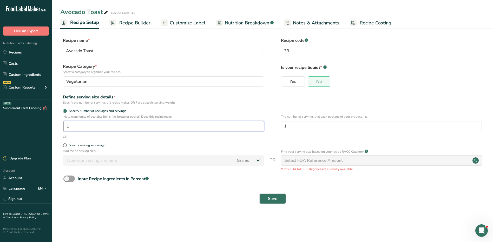
click at [88, 121] on input "1" at bounding box center [163, 126] width 201 height 10
type input "1"
click at [272, 202] on span "Save" at bounding box center [272, 199] width 9 height 6
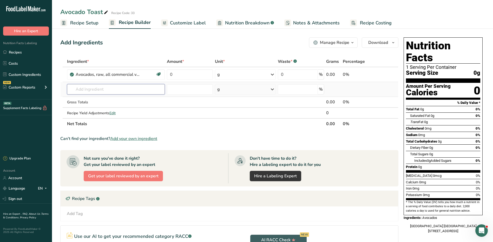
click at [77, 92] on input "text" at bounding box center [116, 89] width 98 height 10
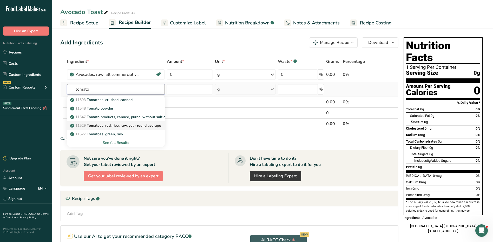
type input "tomato"
click at [131, 126] on p "11529 Tomatoes, red, ripe, raw, year round average" at bounding box center [116, 125] width 90 height 5
type input "Tomatoes, red, ripe, raw, year round average"
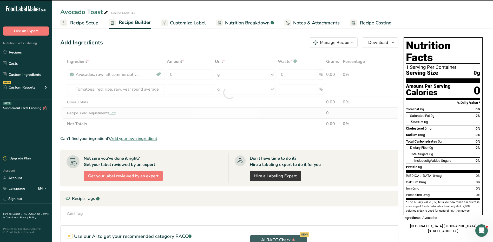
type input "0"
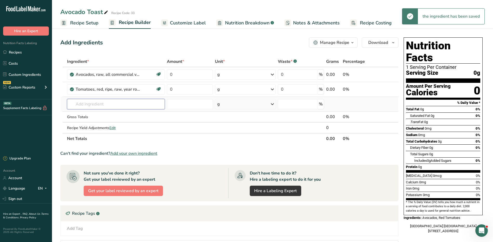
click at [113, 104] on input "text" at bounding box center [116, 104] width 98 height 10
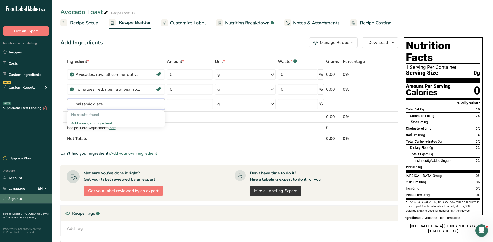
type input "balsamic glaze"
click at [16, 198] on link "Sign out" at bounding box center [26, 199] width 52 height 9
